Goal: Information Seeking & Learning: Check status

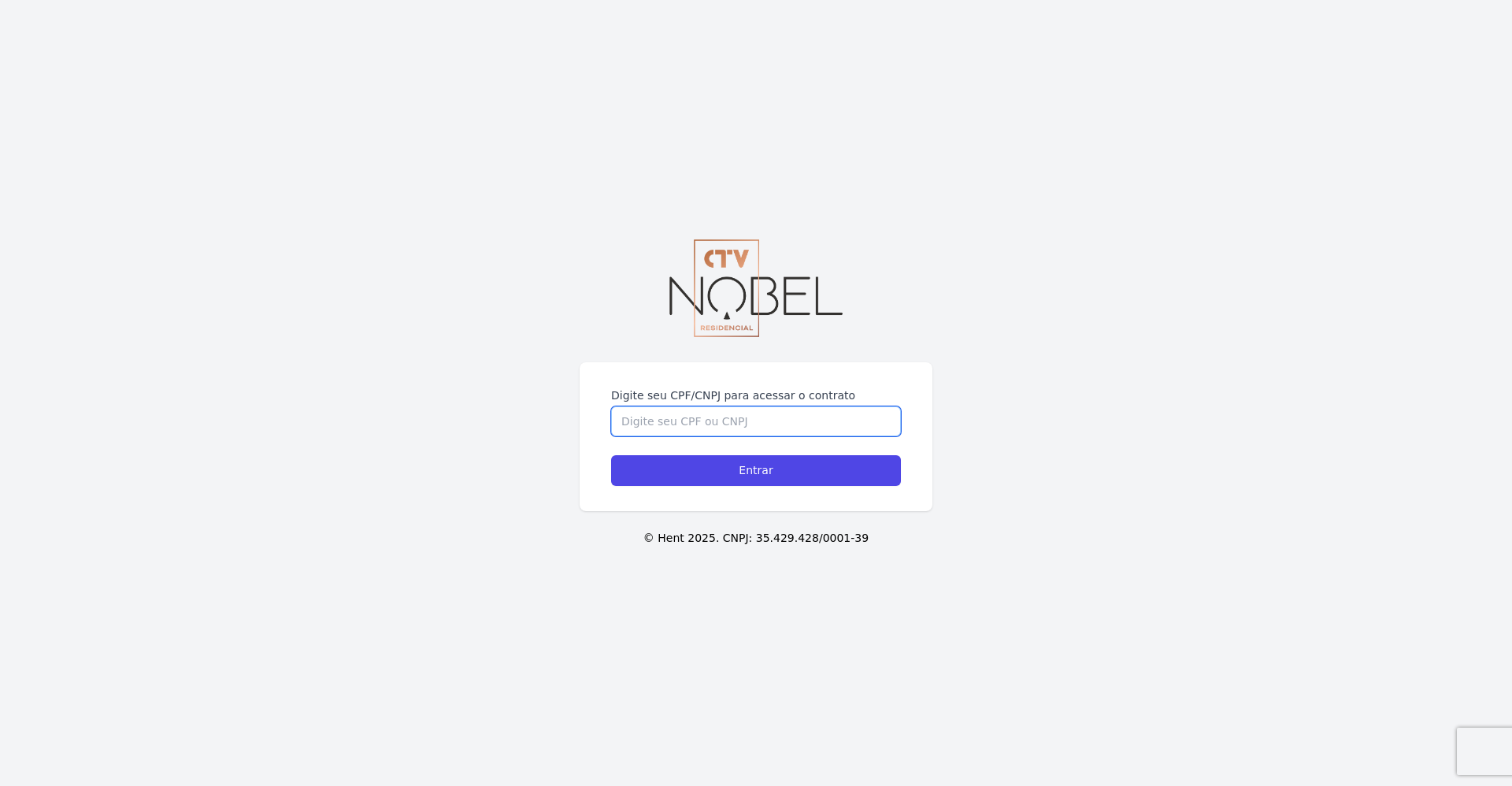
click at [701, 427] on input "Digite seu CPF/CNPJ para acessar o contrato" at bounding box center [756, 421] width 289 height 30
type input "05907224762"
click at [732, 471] on input "Entrar" at bounding box center [756, 471] width 289 height 31
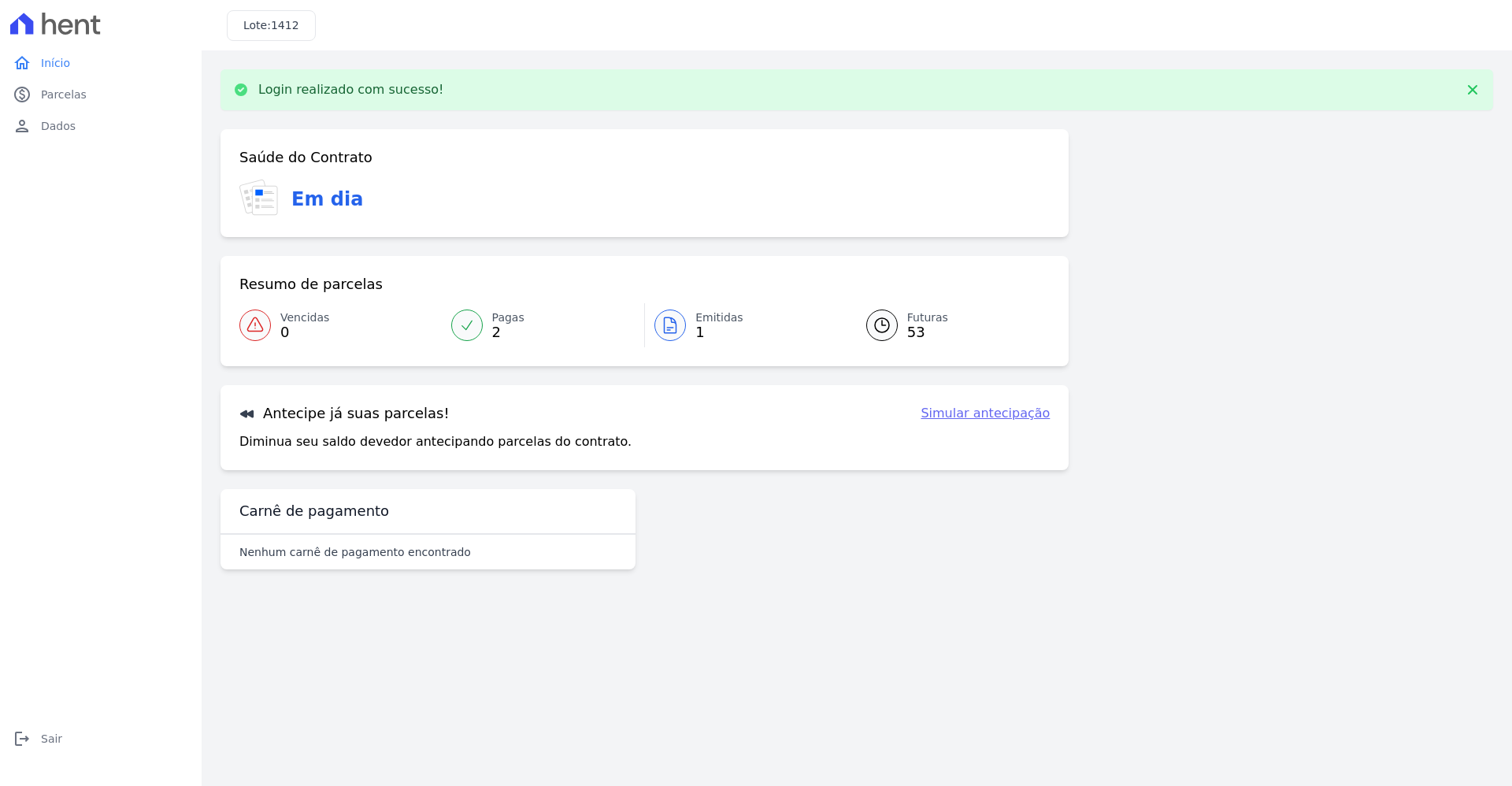
click at [1018, 412] on link "Simular antecipação" at bounding box center [985, 413] width 129 height 19
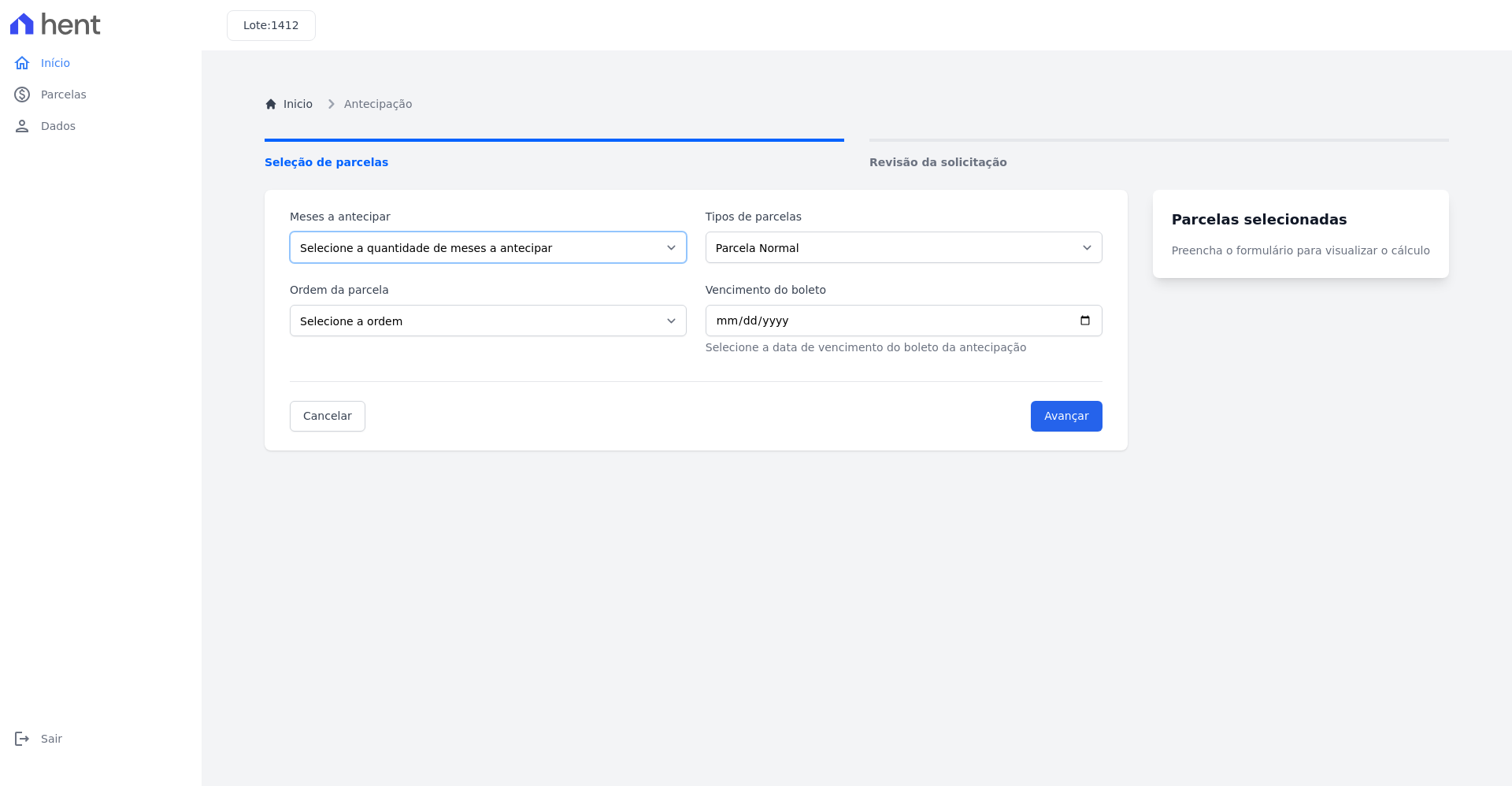
click at [655, 251] on select "Selecione a quantidade de meses a antecipar 1 2 3 4 5 6 7 8 9 10 11 12 13 14 15…" at bounding box center [488, 247] width 397 height 32
click at [60, 90] on span "Parcelas" at bounding box center [63, 94] width 46 height 15
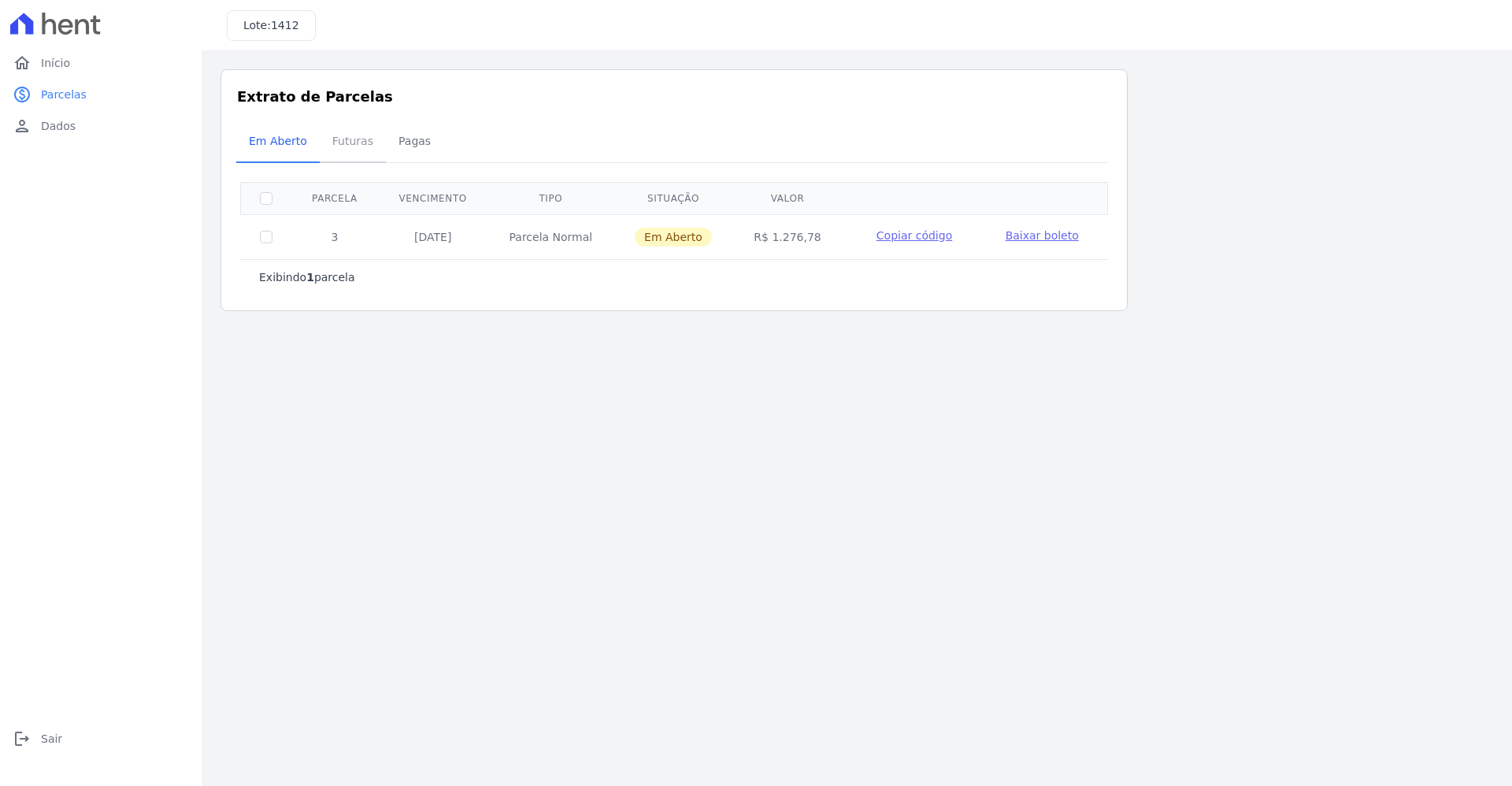
click at [344, 146] on span "Futuras" at bounding box center [353, 141] width 60 height 32
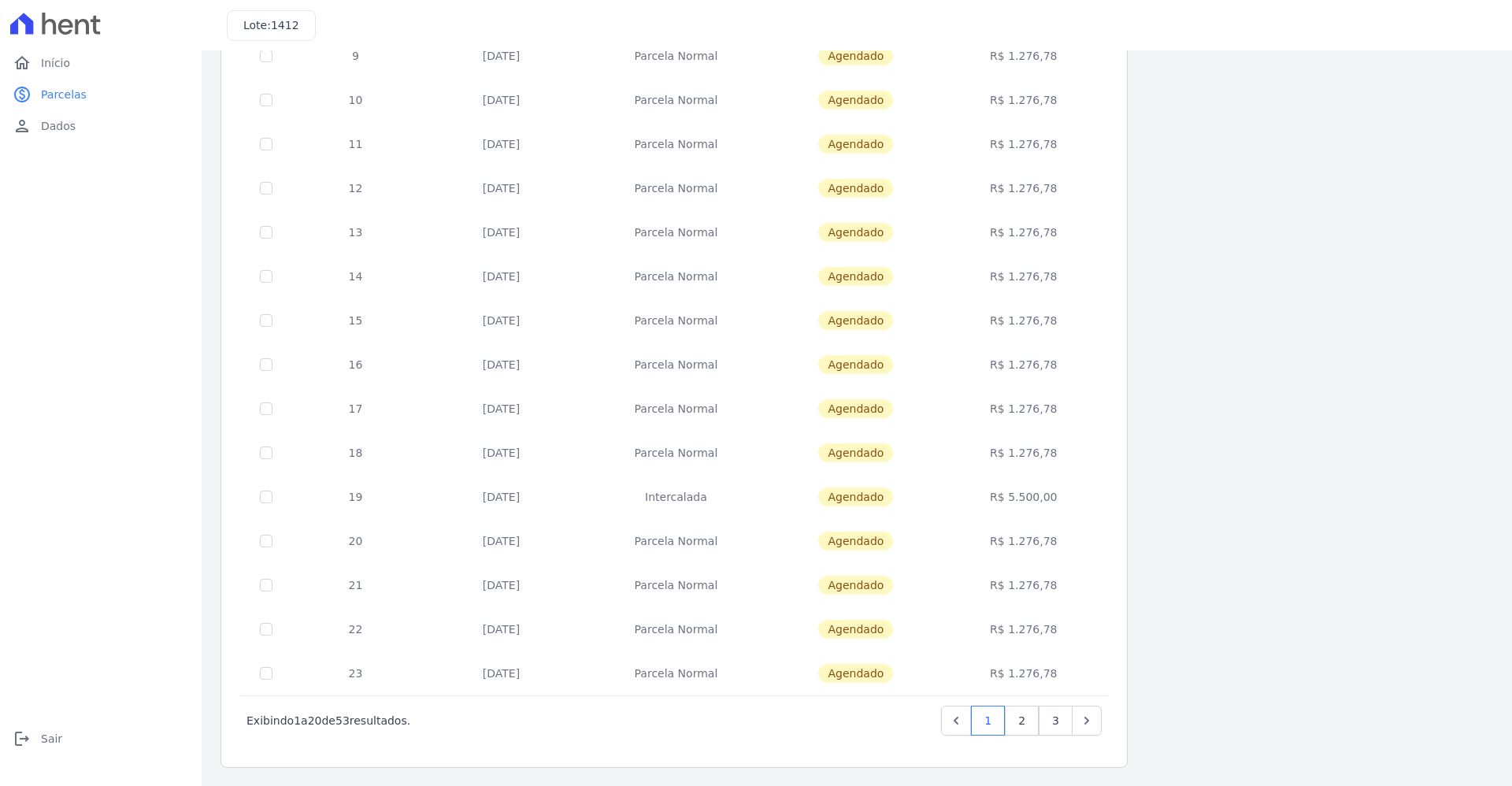
scroll to position [402, 0]
click at [1030, 722] on link "2" at bounding box center [1022, 719] width 34 height 30
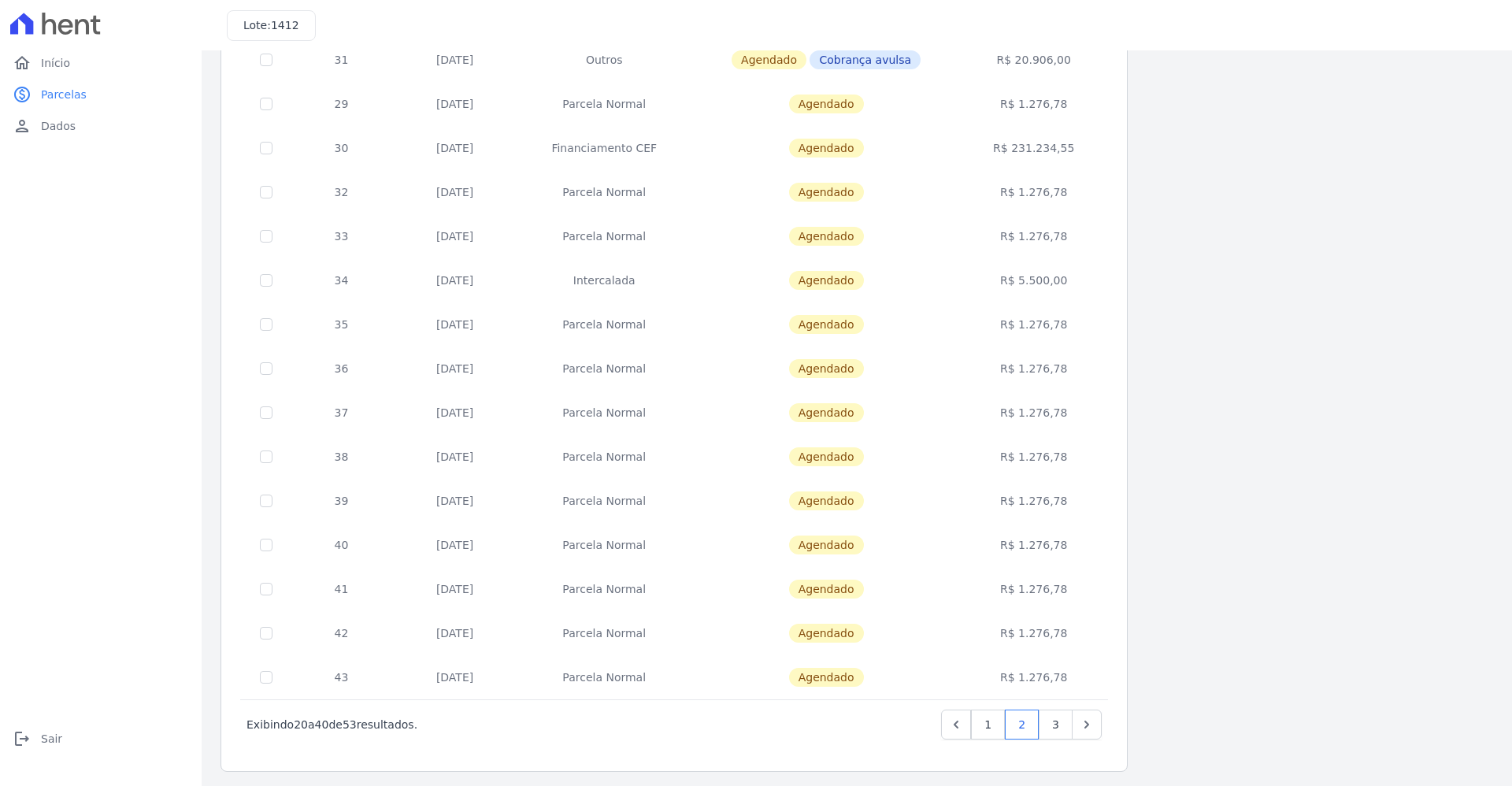
scroll to position [402, 0]
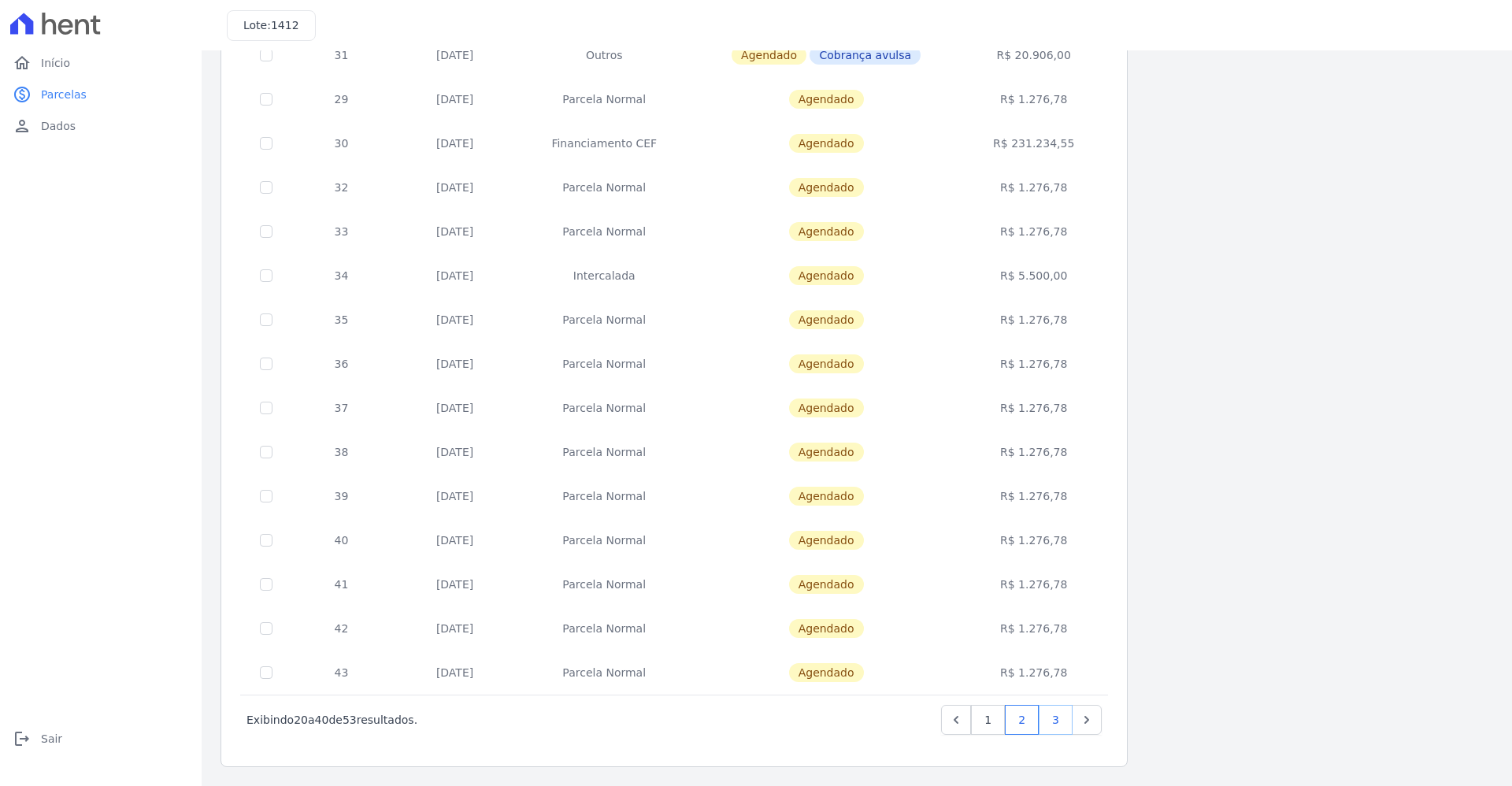
click at [1060, 721] on link "3" at bounding box center [1056, 719] width 34 height 30
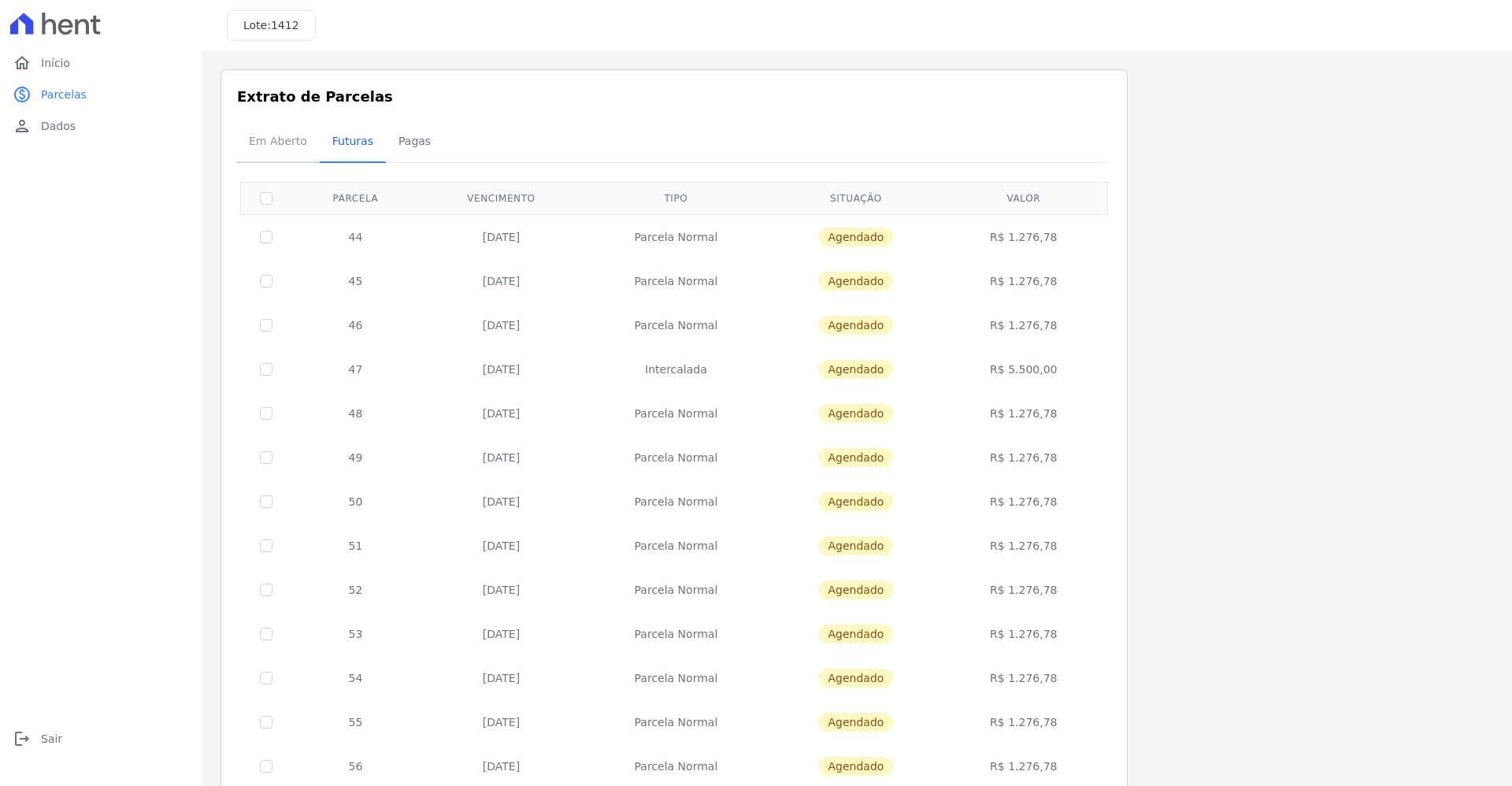
click at [279, 139] on span "Em Aberto" at bounding box center [279, 141] width 78 height 32
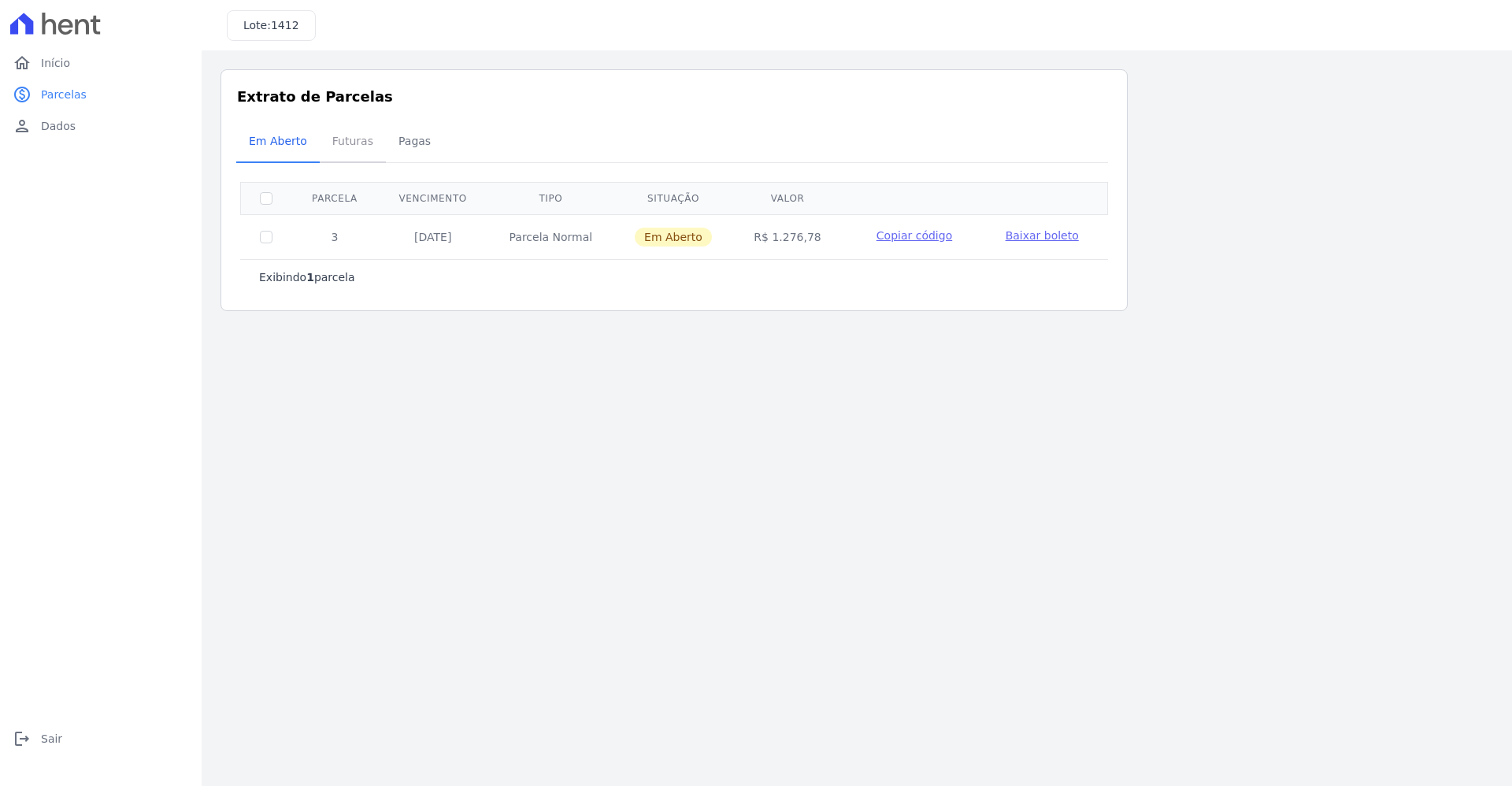
click at [353, 141] on span "Futuras" at bounding box center [353, 141] width 60 height 32
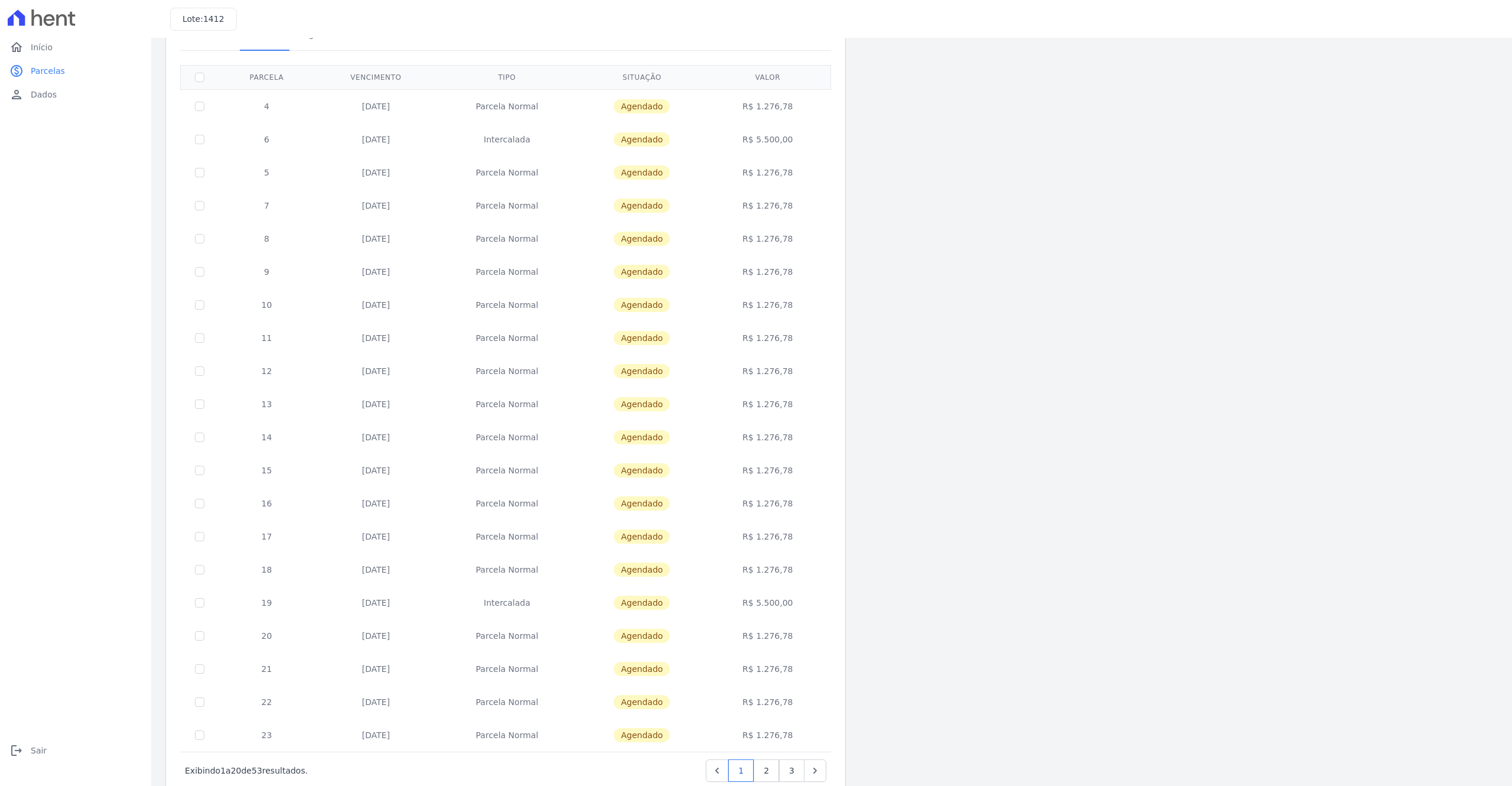
scroll to position [106, 0]
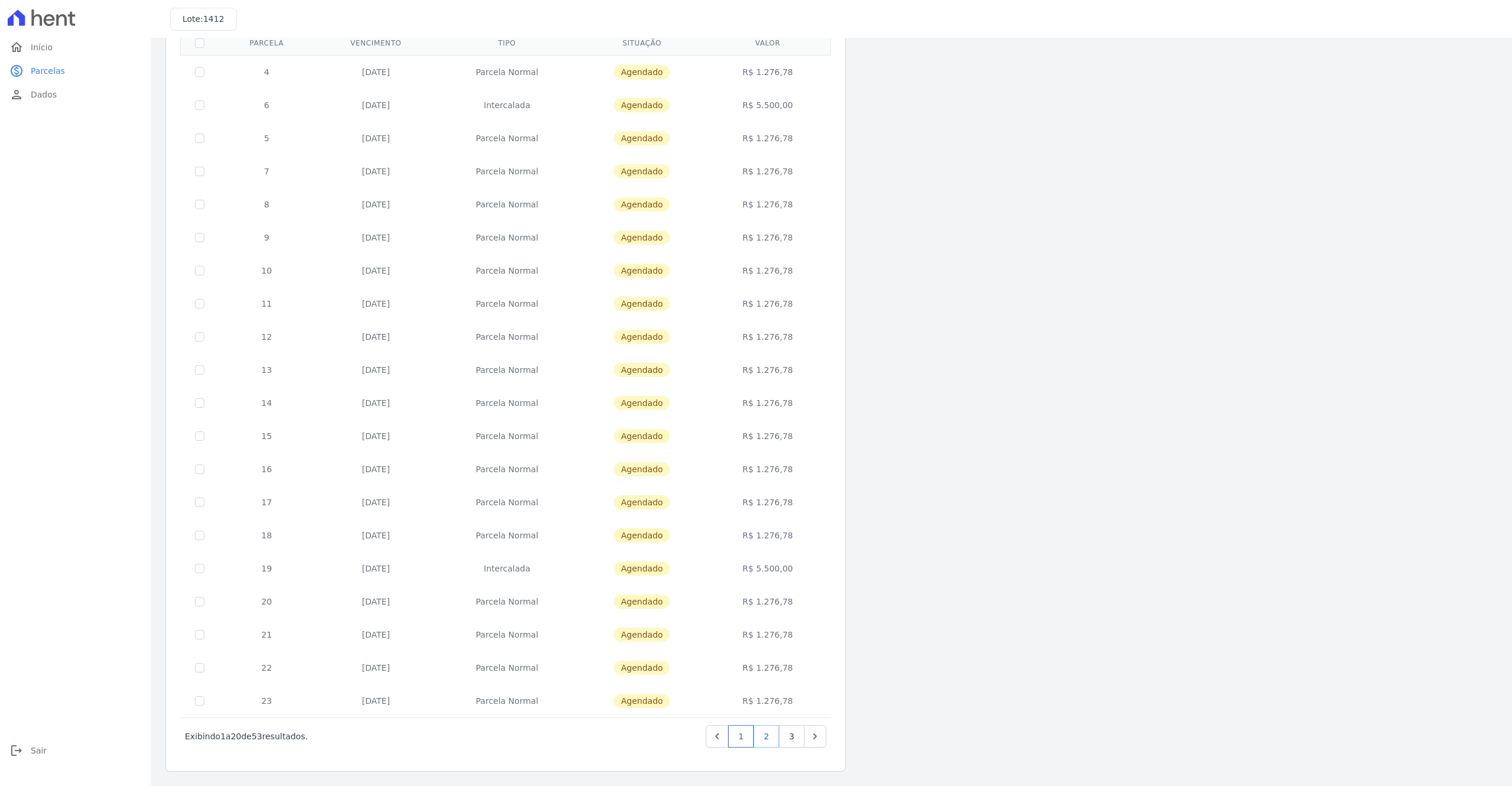
click at [766, 589] on link "2" at bounding box center [766, 736] width 26 height 22
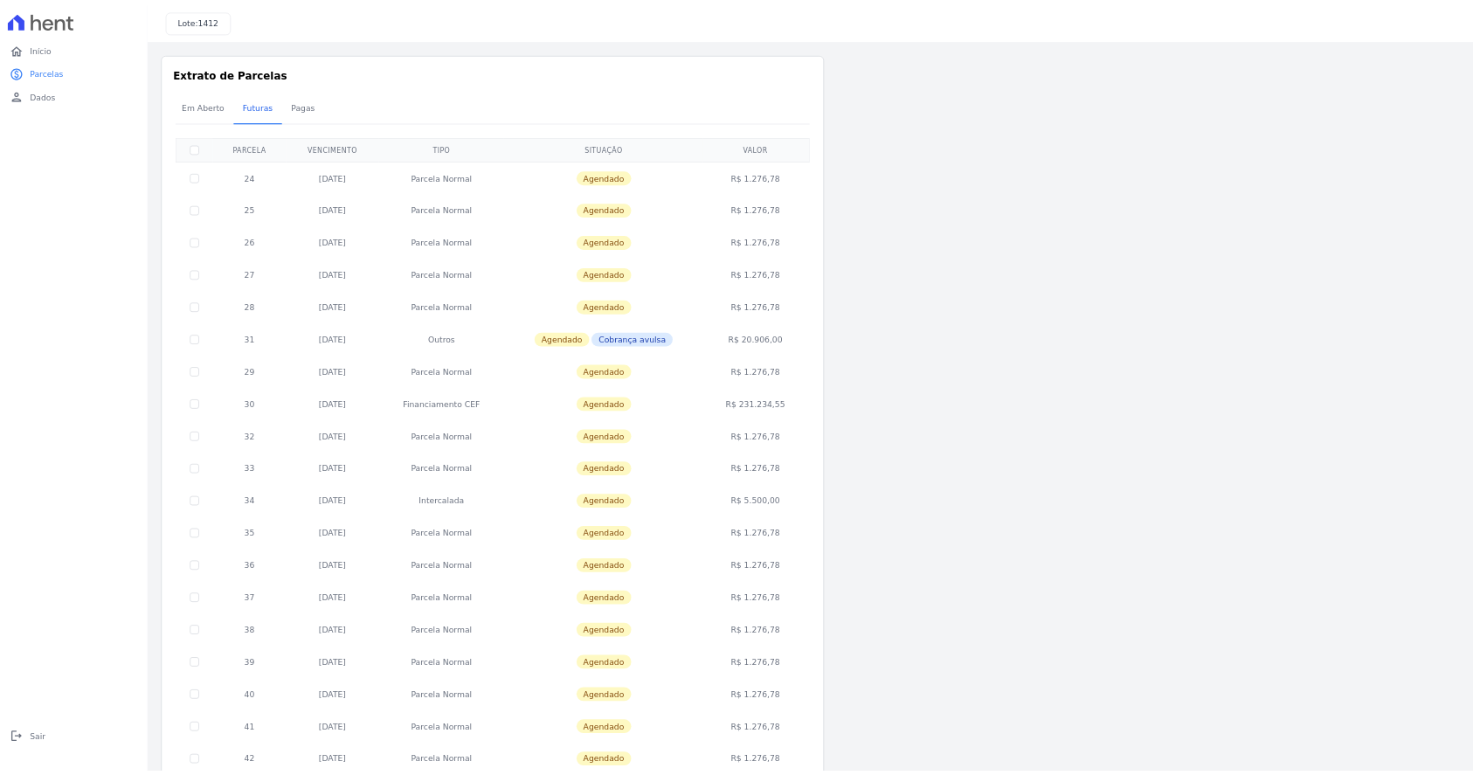
scroll to position [157, 0]
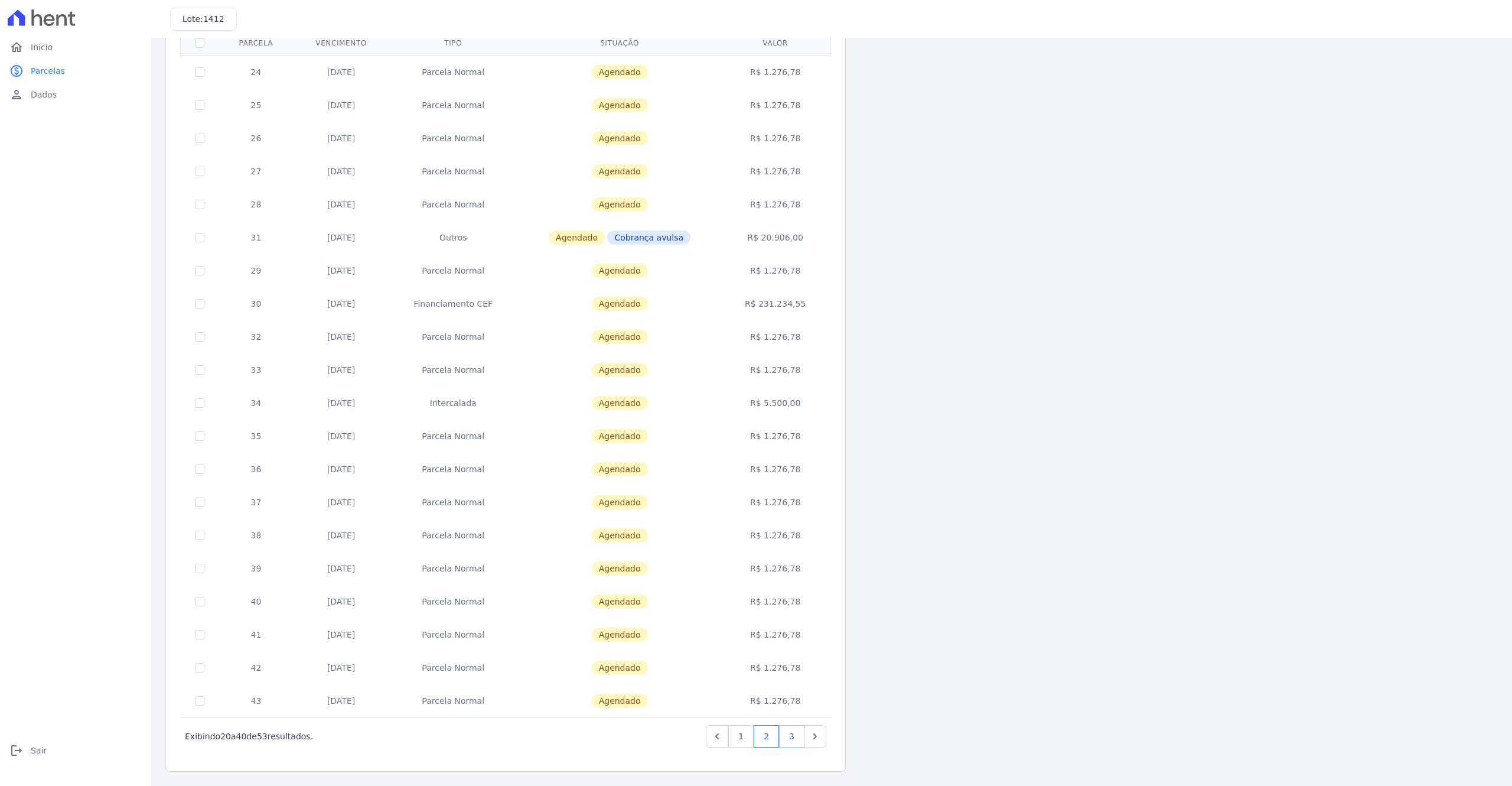
click at [789, 589] on link "3" at bounding box center [792, 736] width 26 height 22
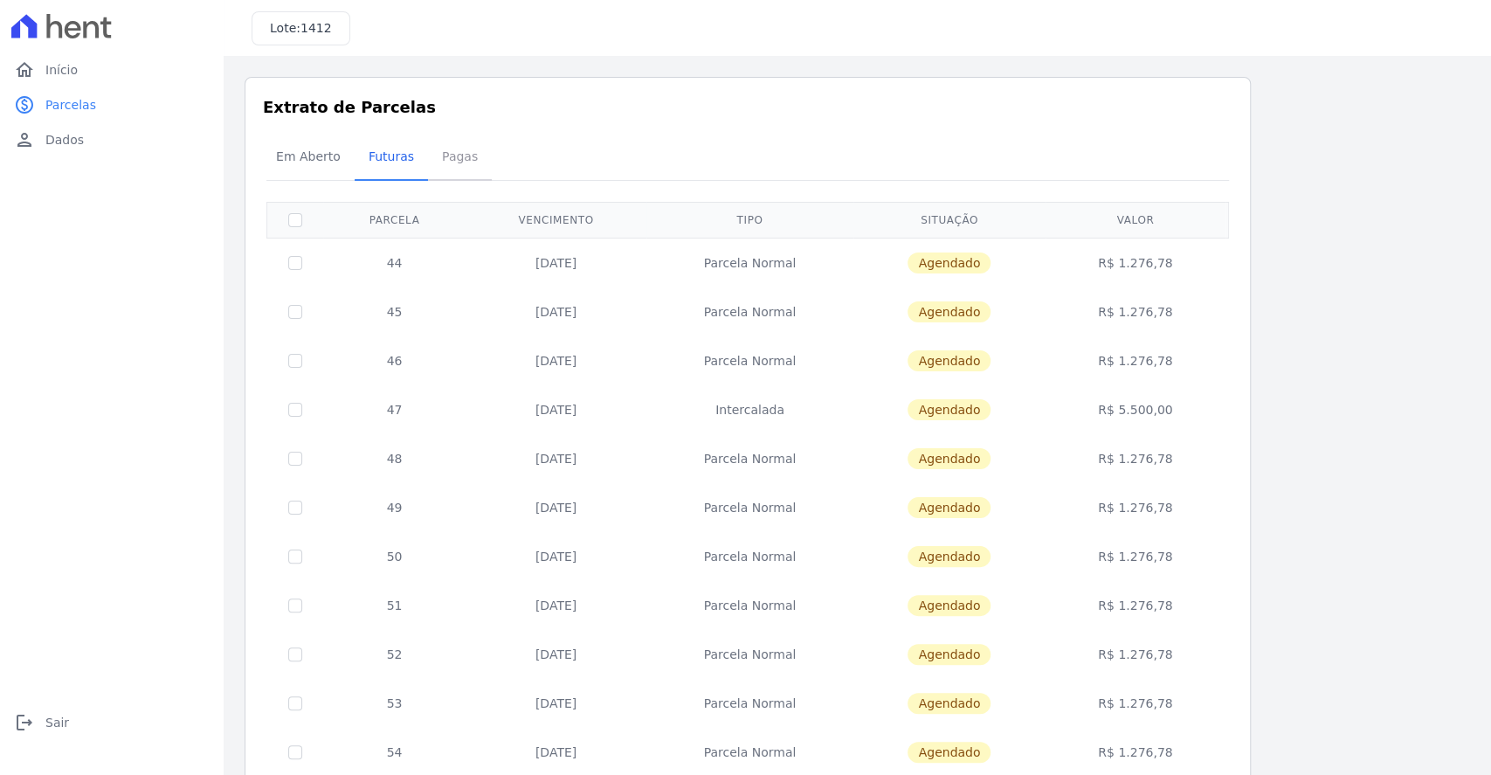
click at [446, 157] on span "Pagas" at bounding box center [459, 156] width 57 height 35
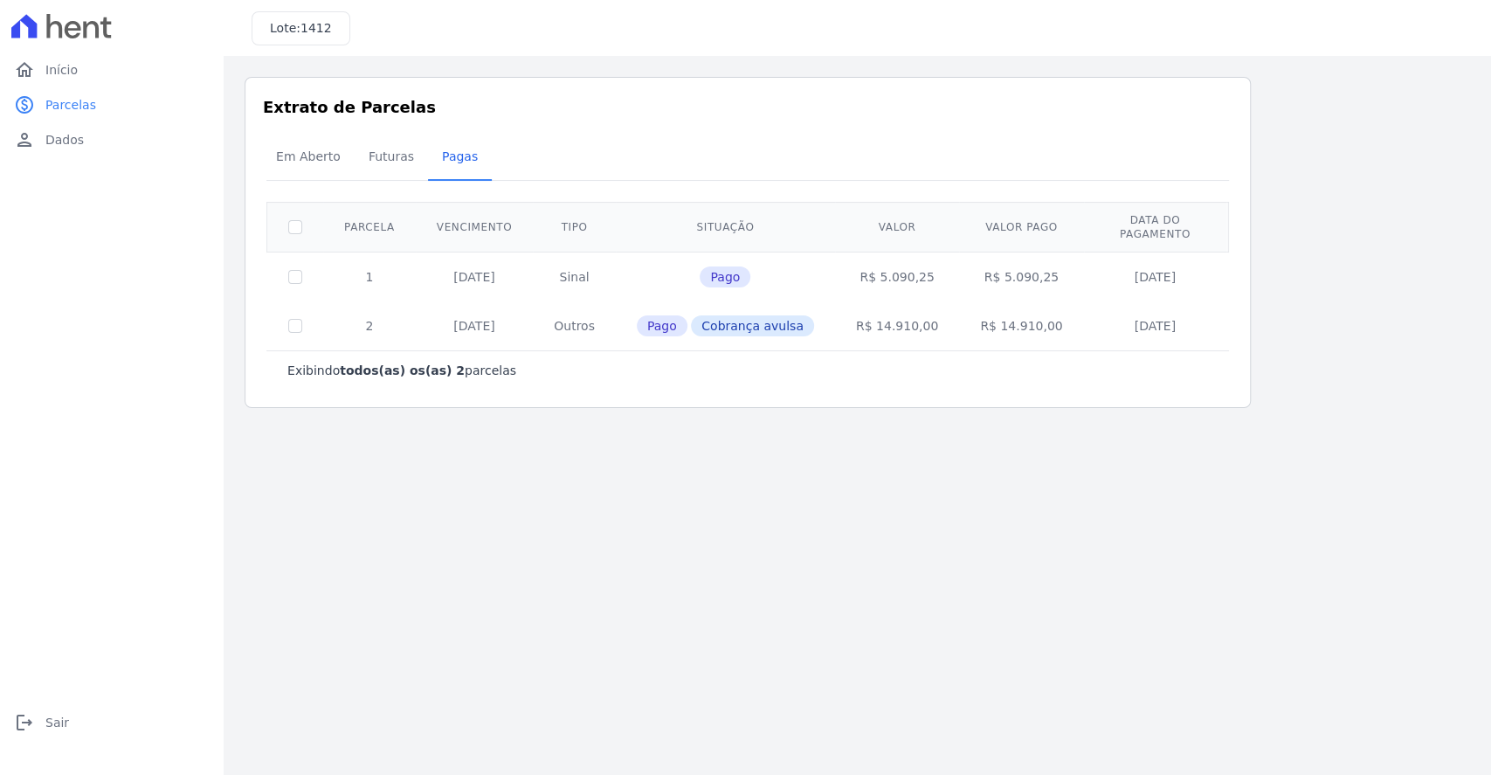
drag, startPoint x: 970, startPoint y: 260, endPoint x: 1033, endPoint y: 260, distance: 62.9
click at [1033, 260] on td "R$ 5.090,25" at bounding box center [1021, 277] width 124 height 50
click at [1039, 312] on td "R$ 14.910,00" at bounding box center [1021, 325] width 124 height 49
click at [984, 252] on td "R$ 5.090,25" at bounding box center [1021, 277] width 124 height 50
drag, startPoint x: 969, startPoint y: 263, endPoint x: 1036, endPoint y: 263, distance: 66.4
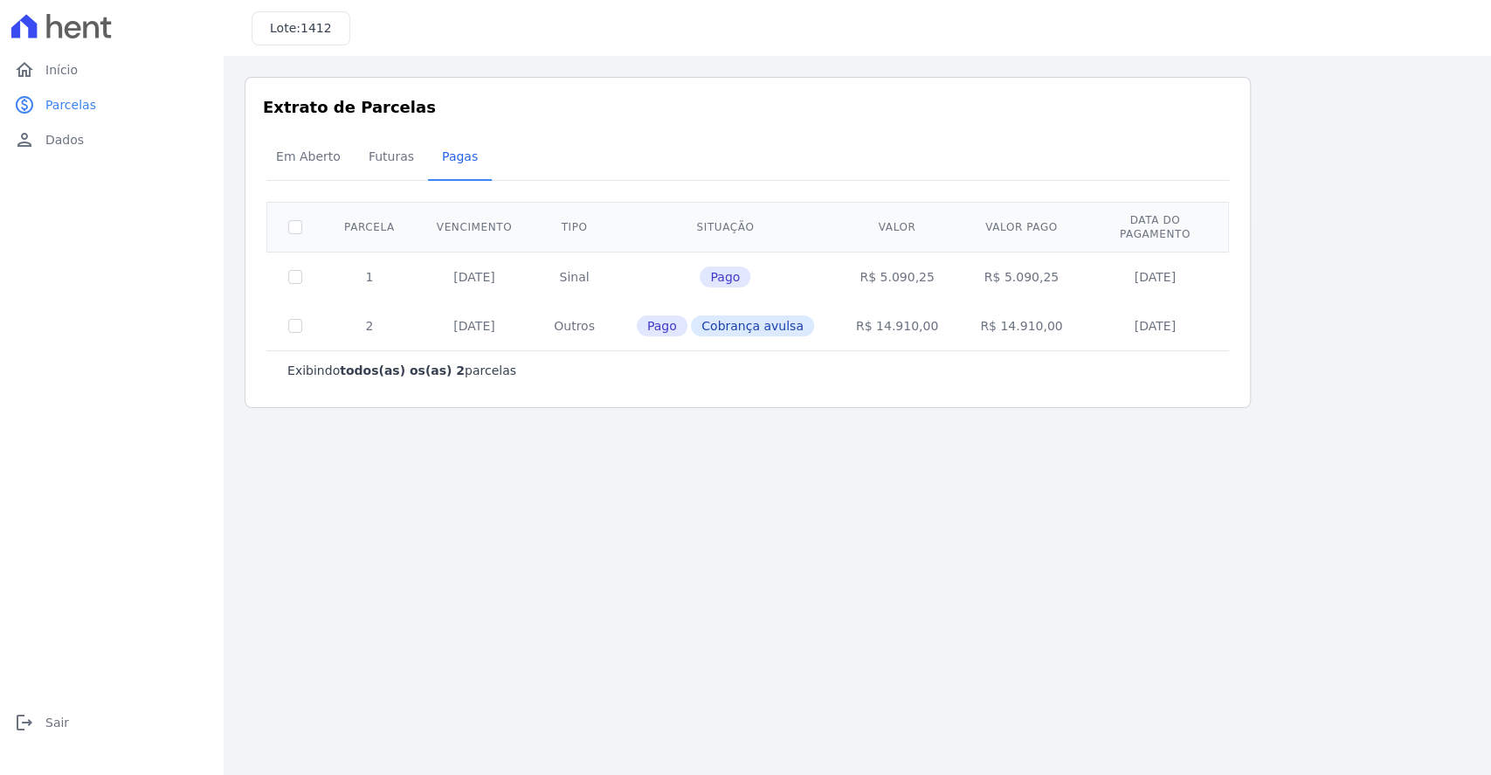
click at [1036, 263] on td "R$ 5.090,25" at bounding box center [1021, 277] width 124 height 50
copy td "R$ 5.090,25"
drag, startPoint x: 969, startPoint y: 308, endPoint x: 1041, endPoint y: 308, distance: 72.5
click at [1041, 308] on td "R$ 14.910,00" at bounding box center [1021, 325] width 124 height 49
copy td "R$ 14.910,00"
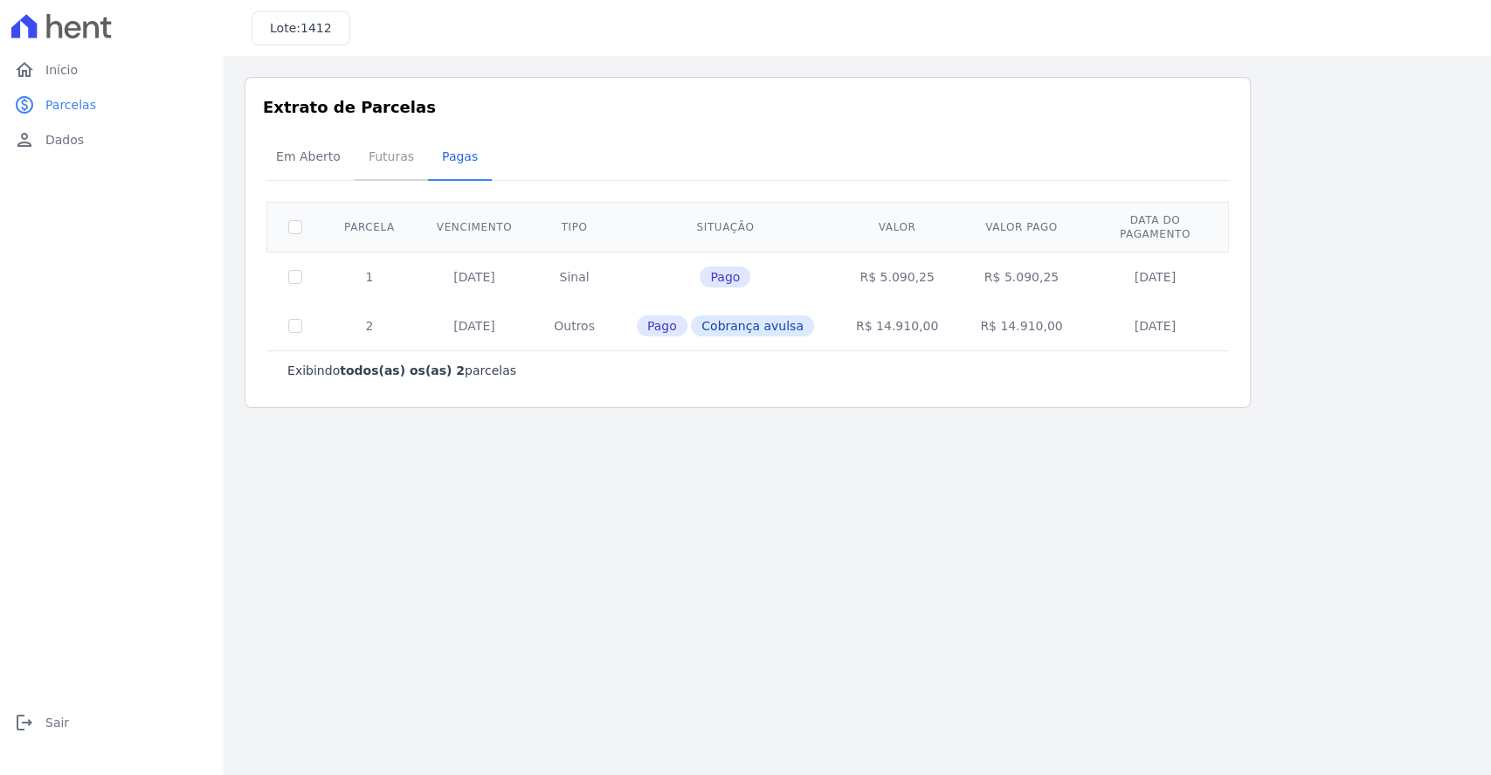
click at [391, 152] on span "Futuras" at bounding box center [391, 156] width 66 height 35
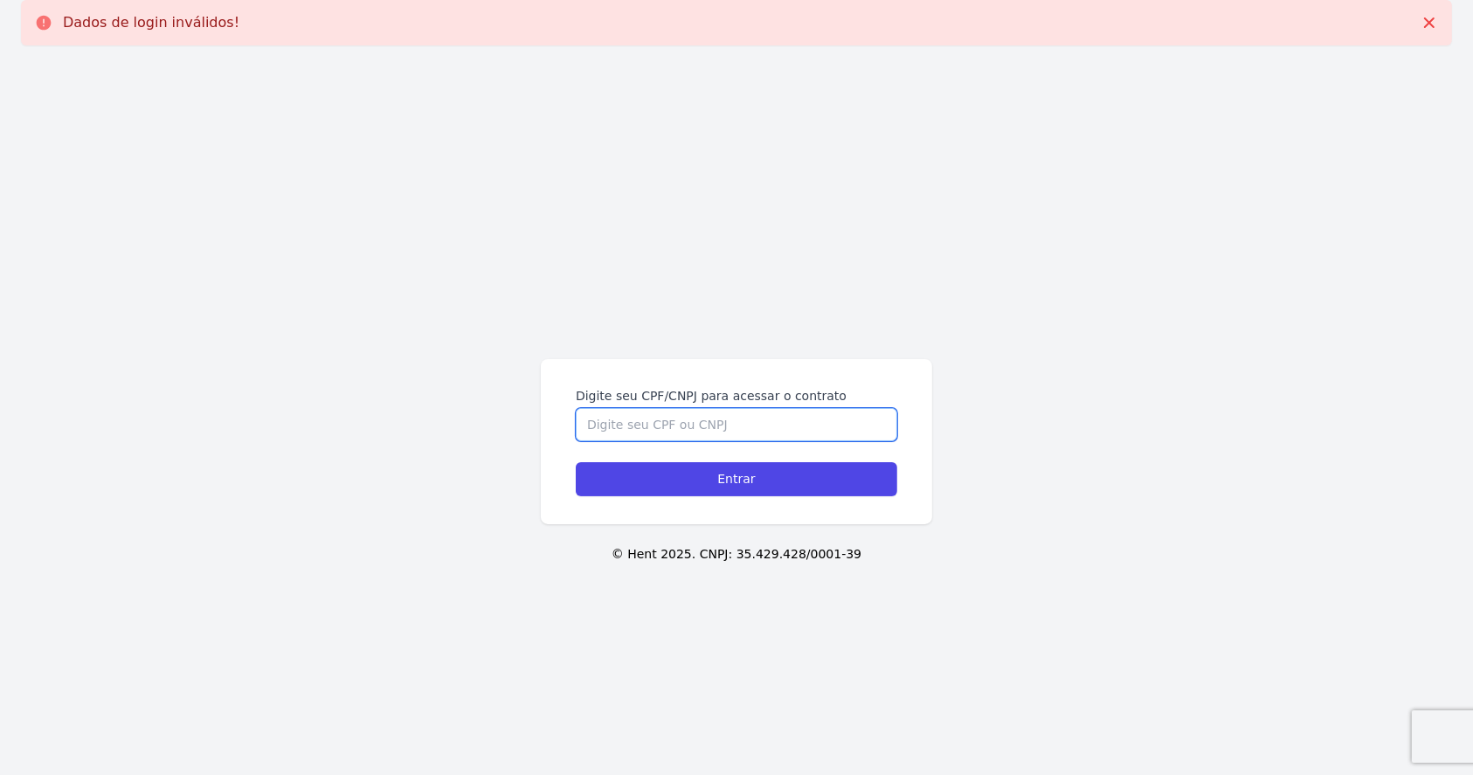
click at [778, 424] on input "Digite seu CPF/CNPJ para acessar o contrato" at bounding box center [736, 424] width 321 height 33
